Goal: Task Accomplishment & Management: Use online tool/utility

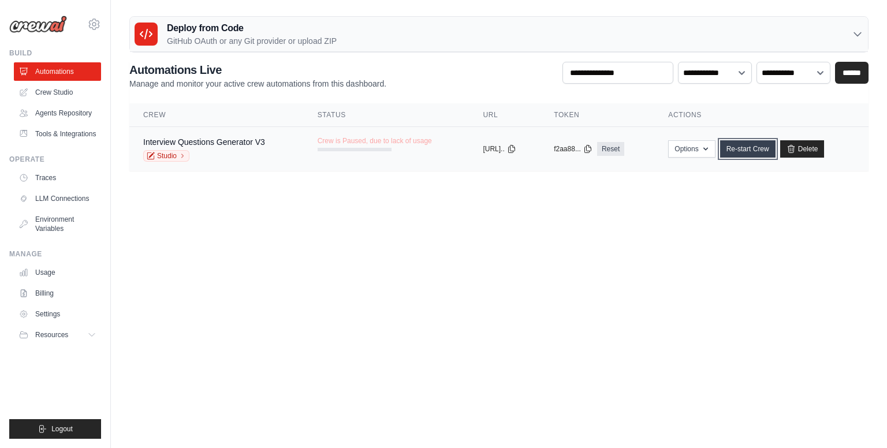
click at [742, 144] on link "Re-start Crew" at bounding box center [747, 148] width 55 height 17
